Goal: Navigation & Orientation: Find specific page/section

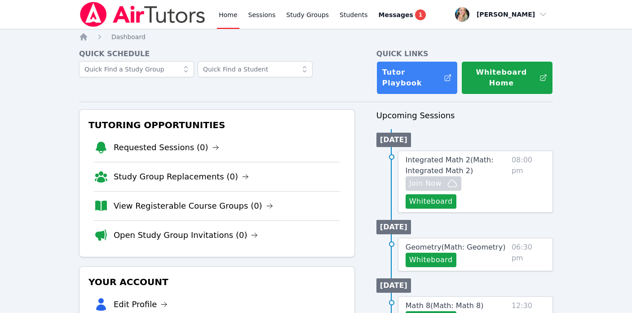
click at [221, 19] on link "Home" at bounding box center [228, 14] width 22 height 29
click at [264, 16] on link "Sessions" at bounding box center [261, 14] width 31 height 29
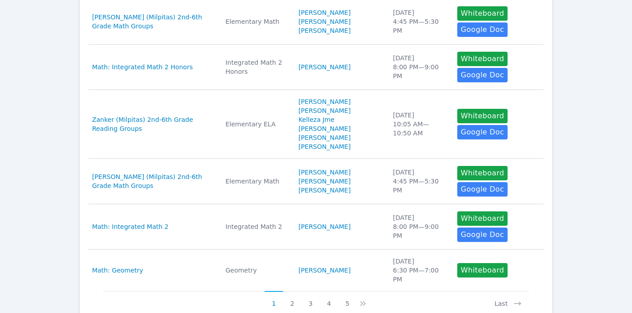
scroll to position [474, 0]
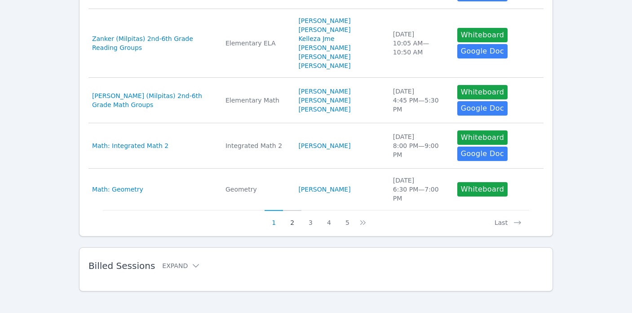
click at [290, 215] on button "2" at bounding box center [292, 218] width 18 height 17
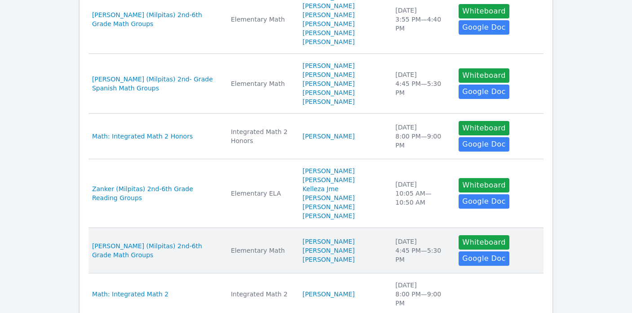
scroll to position [529, 0]
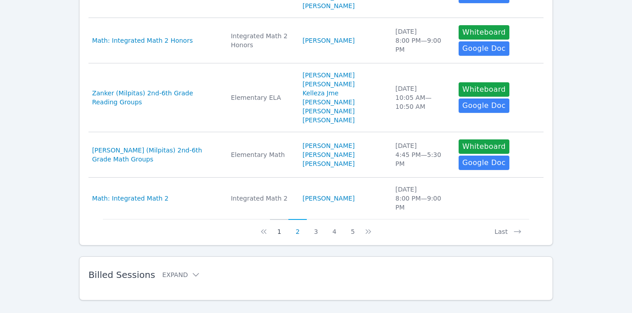
click at [282, 219] on button "1" at bounding box center [279, 227] width 18 height 17
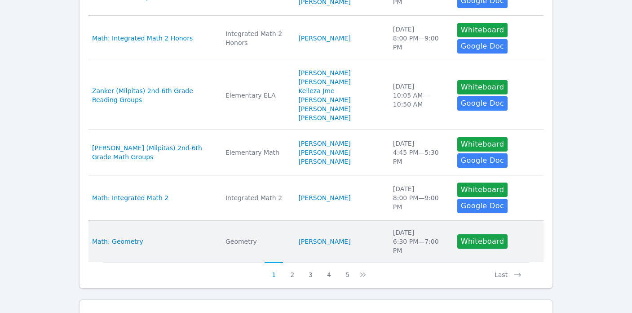
scroll to position [423, 0]
